Goal: Contribute content: Add original content to the website for others to see

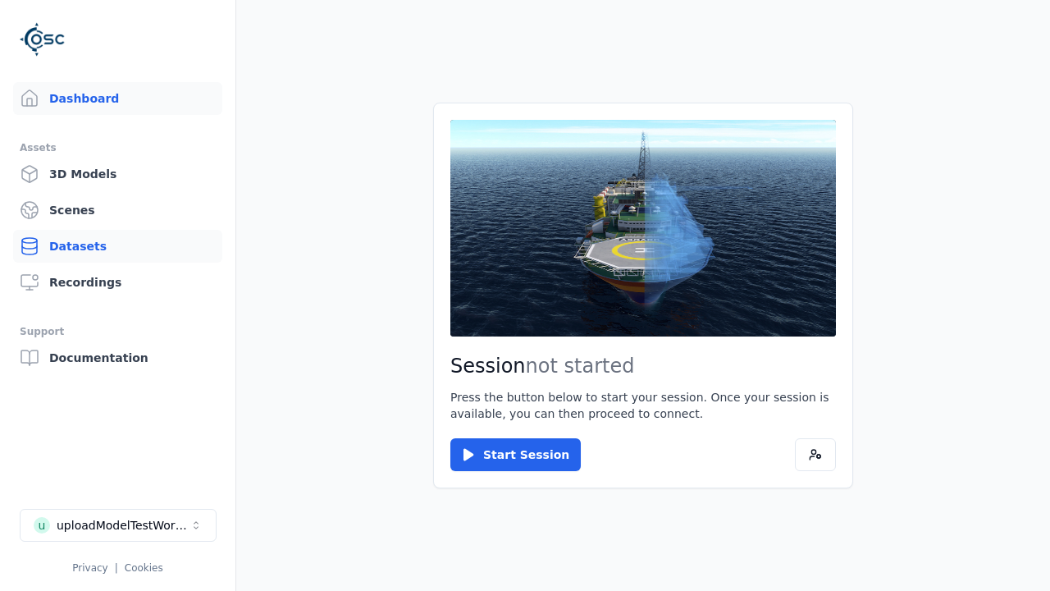
click at [117, 246] on link "Datasets" at bounding box center [117, 246] width 209 height 33
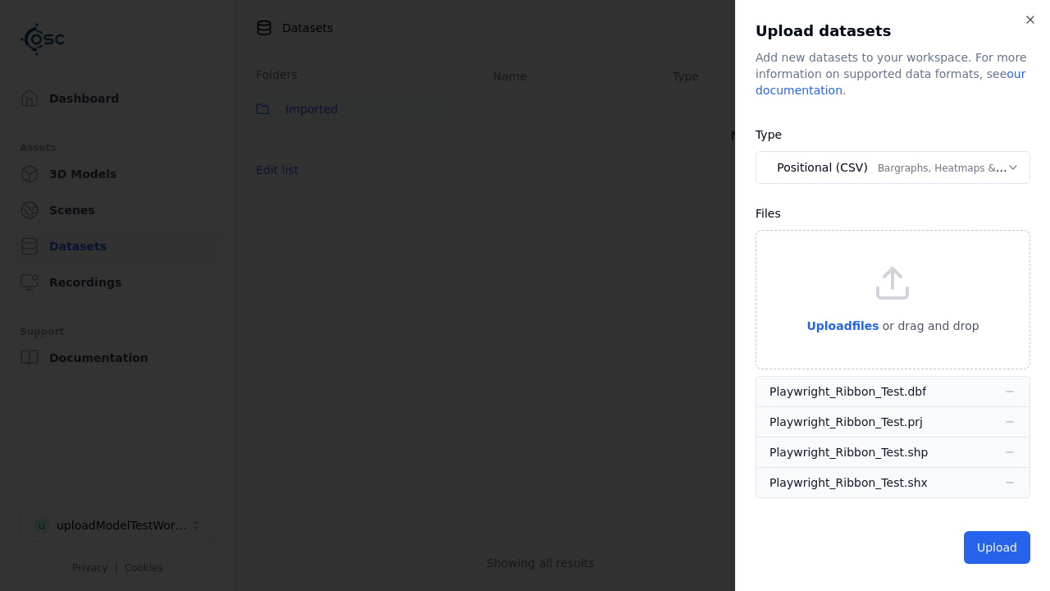
click at [893, 167] on button "Positional (CSV) Bargraphs, Heatmaps & Pins" at bounding box center [893, 167] width 275 height 33
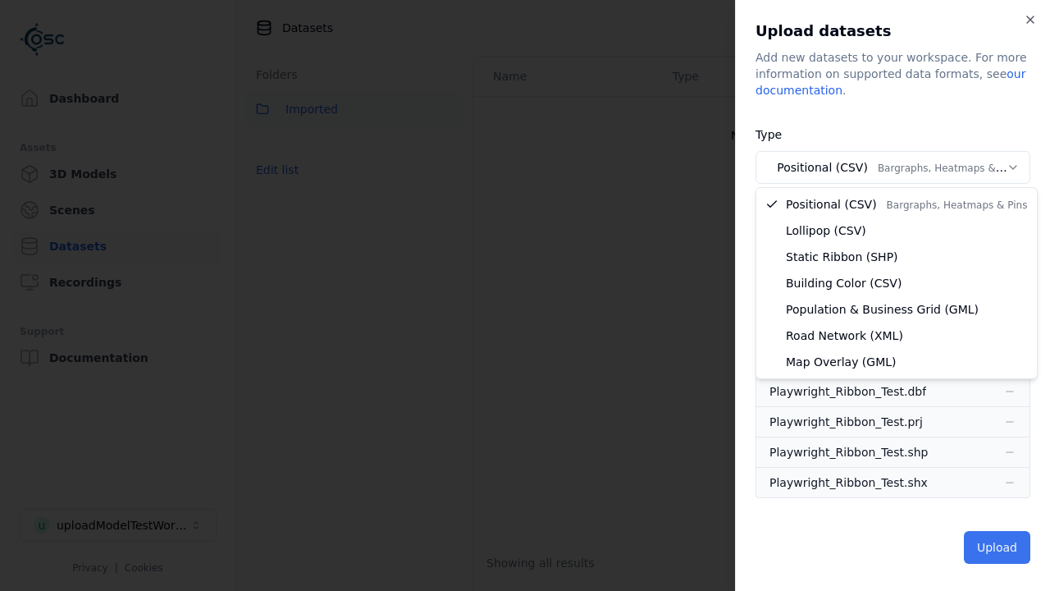
select select "*****"
click at [998, 547] on button "Upload" at bounding box center [997, 547] width 66 height 33
